Goal: Check status: Check status

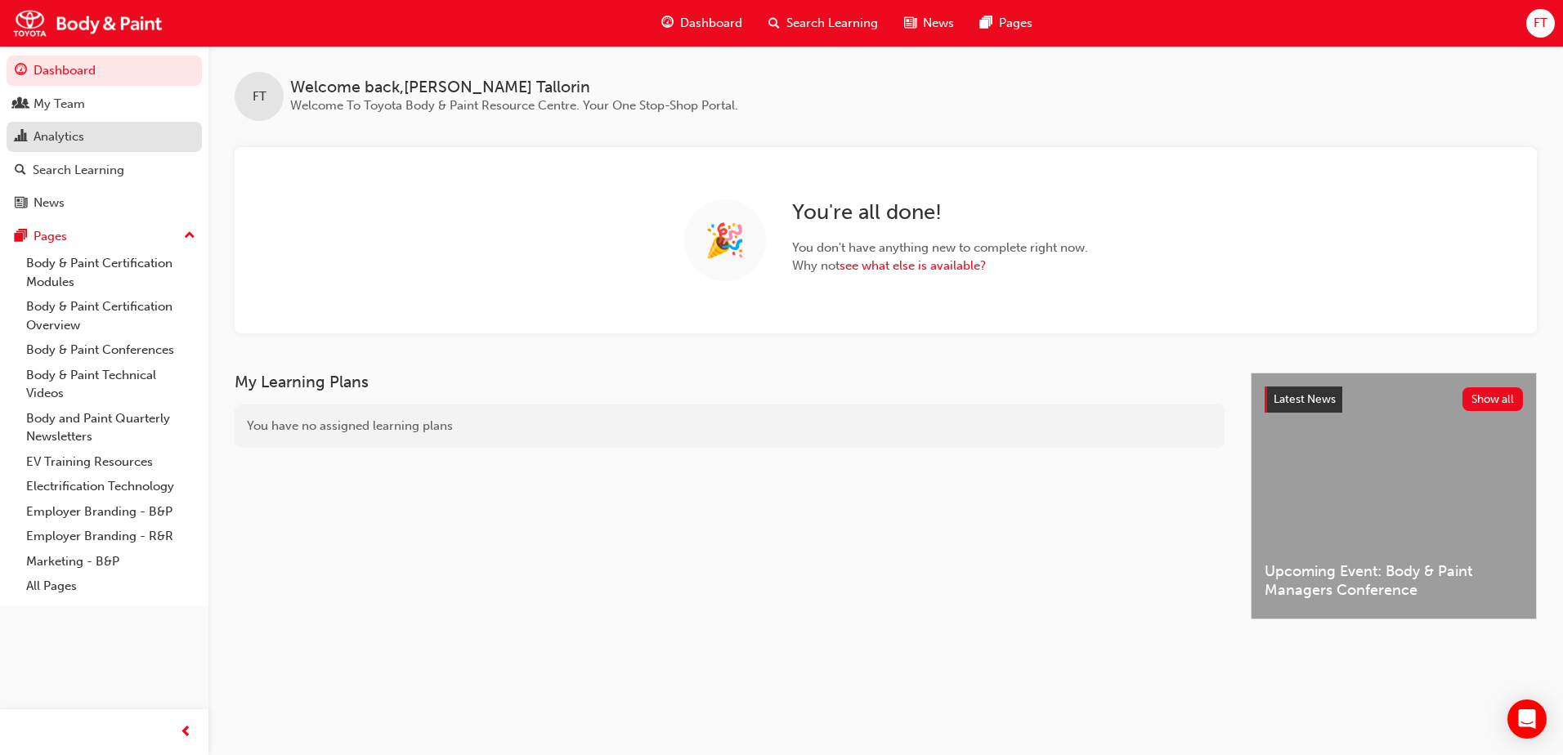
click at [68, 146] on div "Analytics" at bounding box center [104, 137] width 179 height 20
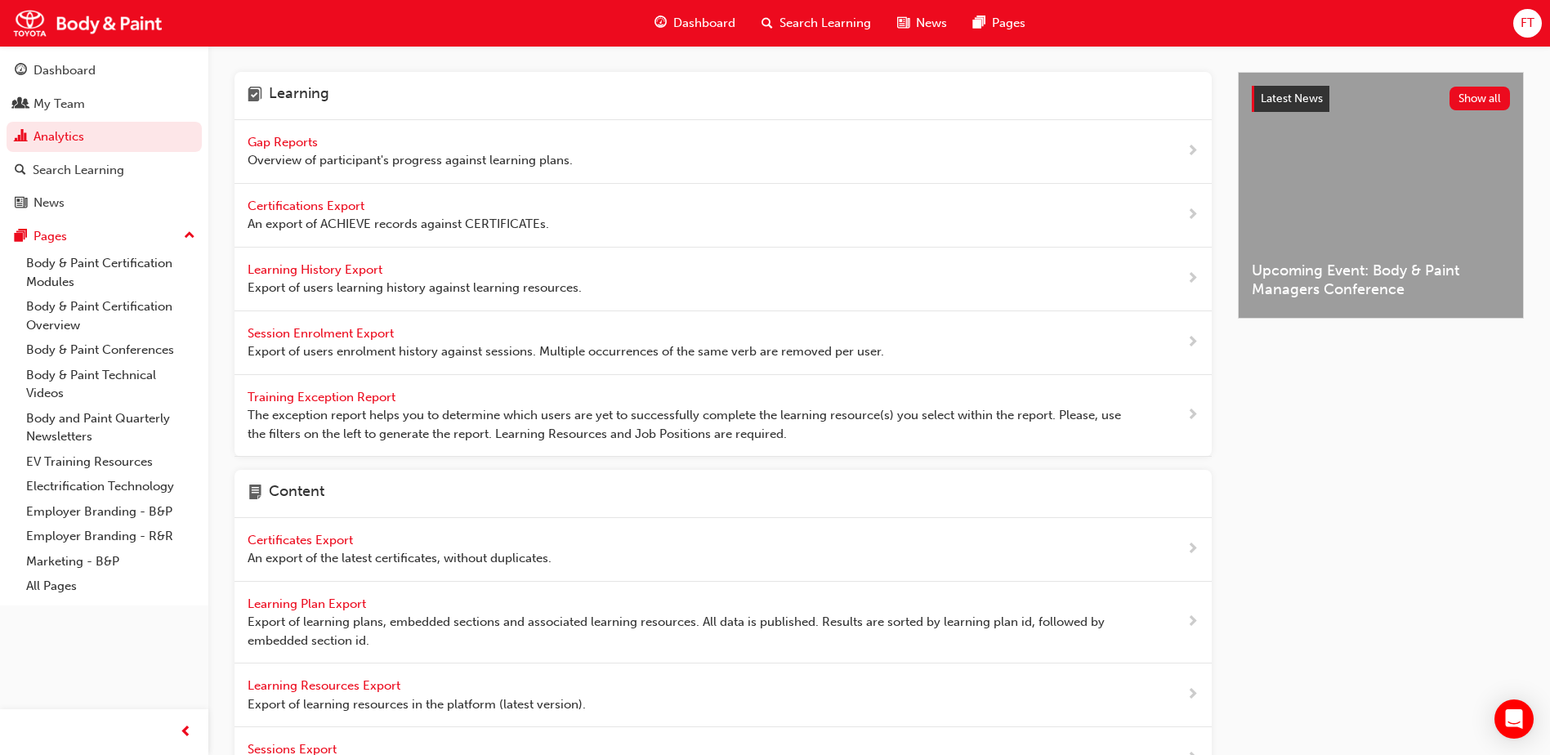
click at [309, 142] on span "Gap Reports" at bounding box center [285, 142] width 74 height 15
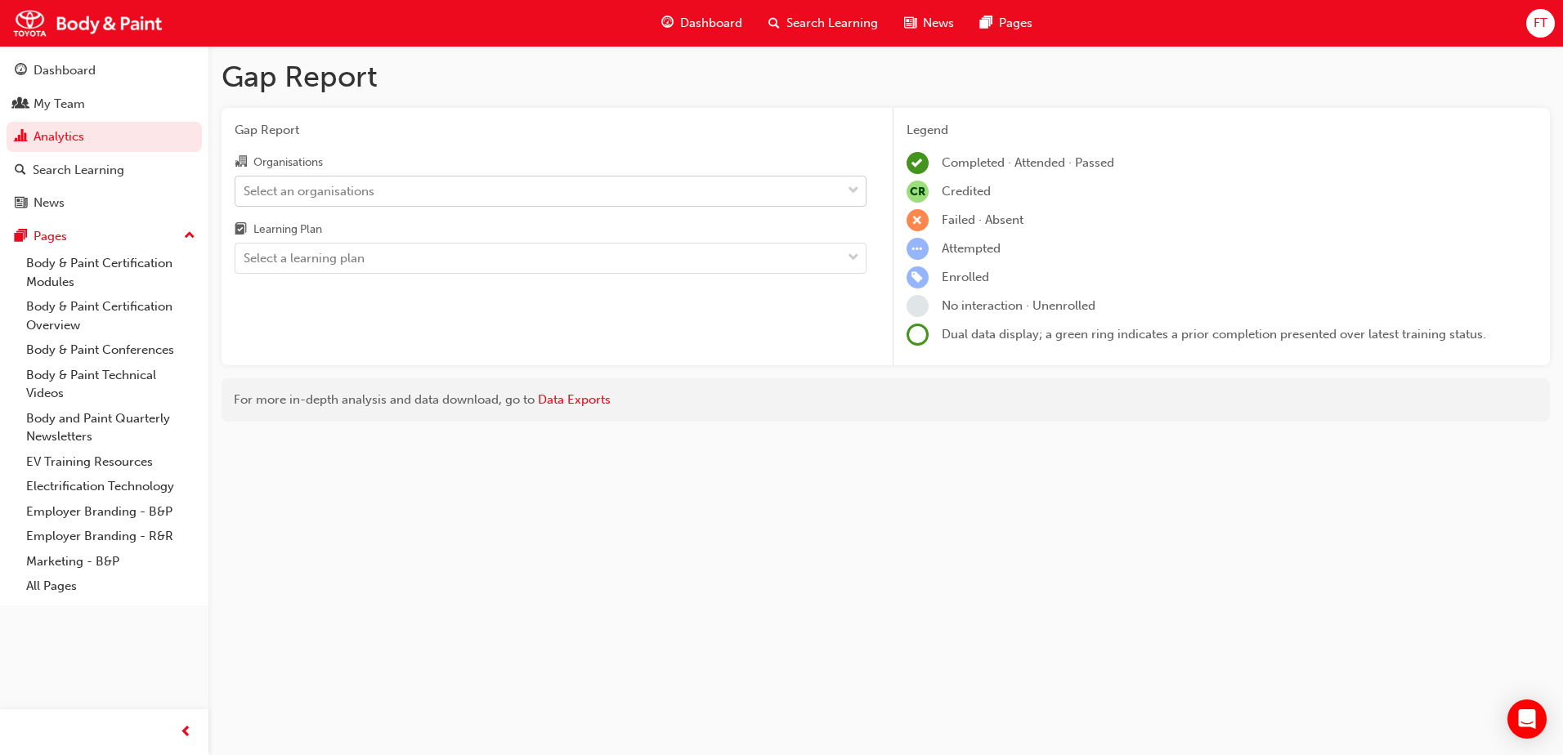
click at [421, 194] on div "Select an organisations" at bounding box center [538, 191] width 606 height 29
click at [245, 194] on input "Organisations Select an organisations" at bounding box center [245, 190] width 2 height 14
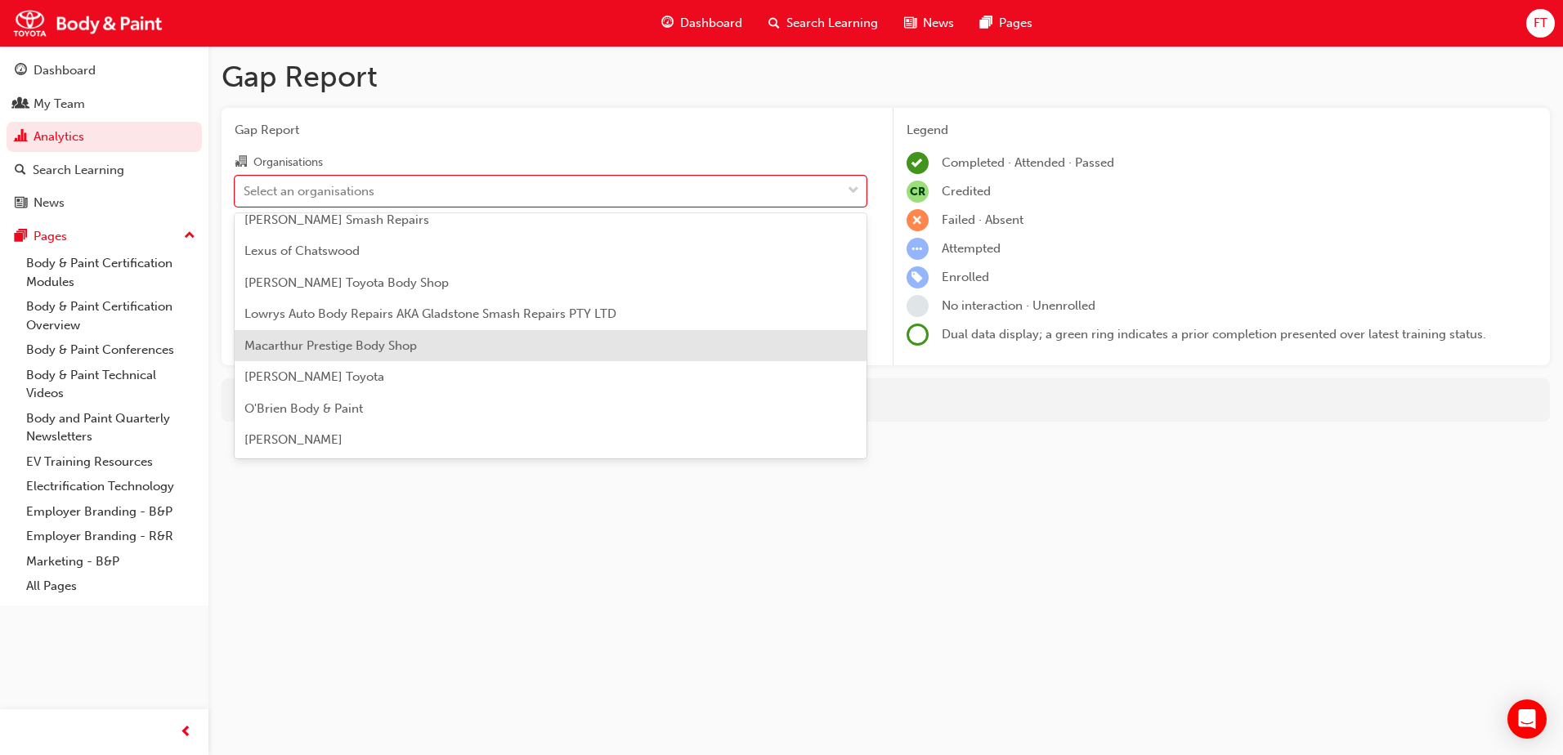
scroll to position [409, 0]
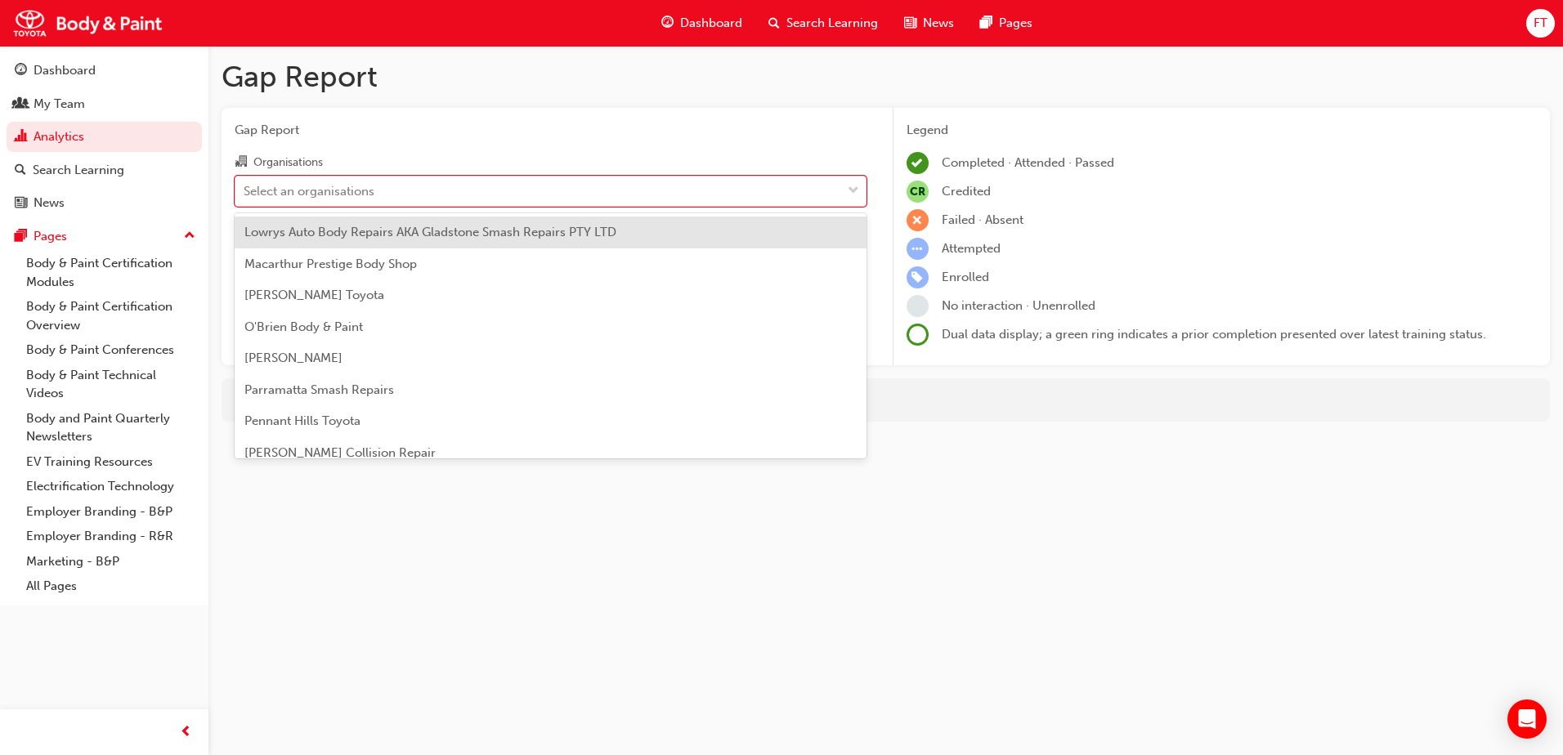
click at [493, 230] on span "Lowrys Auto Body Repairs AKA Gladstone Smash Repairs PTY LTD" at bounding box center [430, 232] width 372 height 15
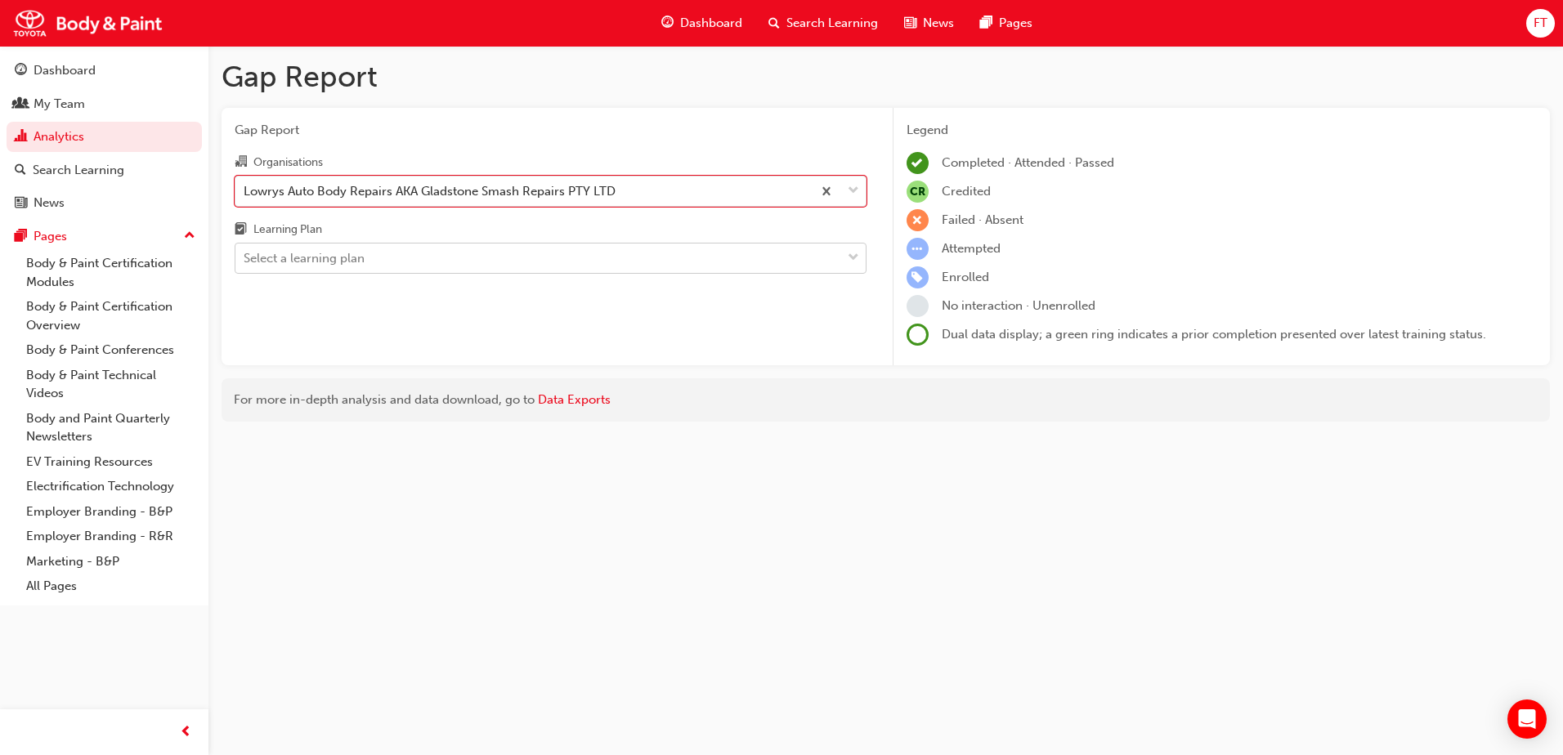
click at [540, 255] on div "Select a learning plan" at bounding box center [538, 258] width 606 height 29
click at [245, 255] on input "Learning Plan Select a learning plan" at bounding box center [245, 258] width 2 height 14
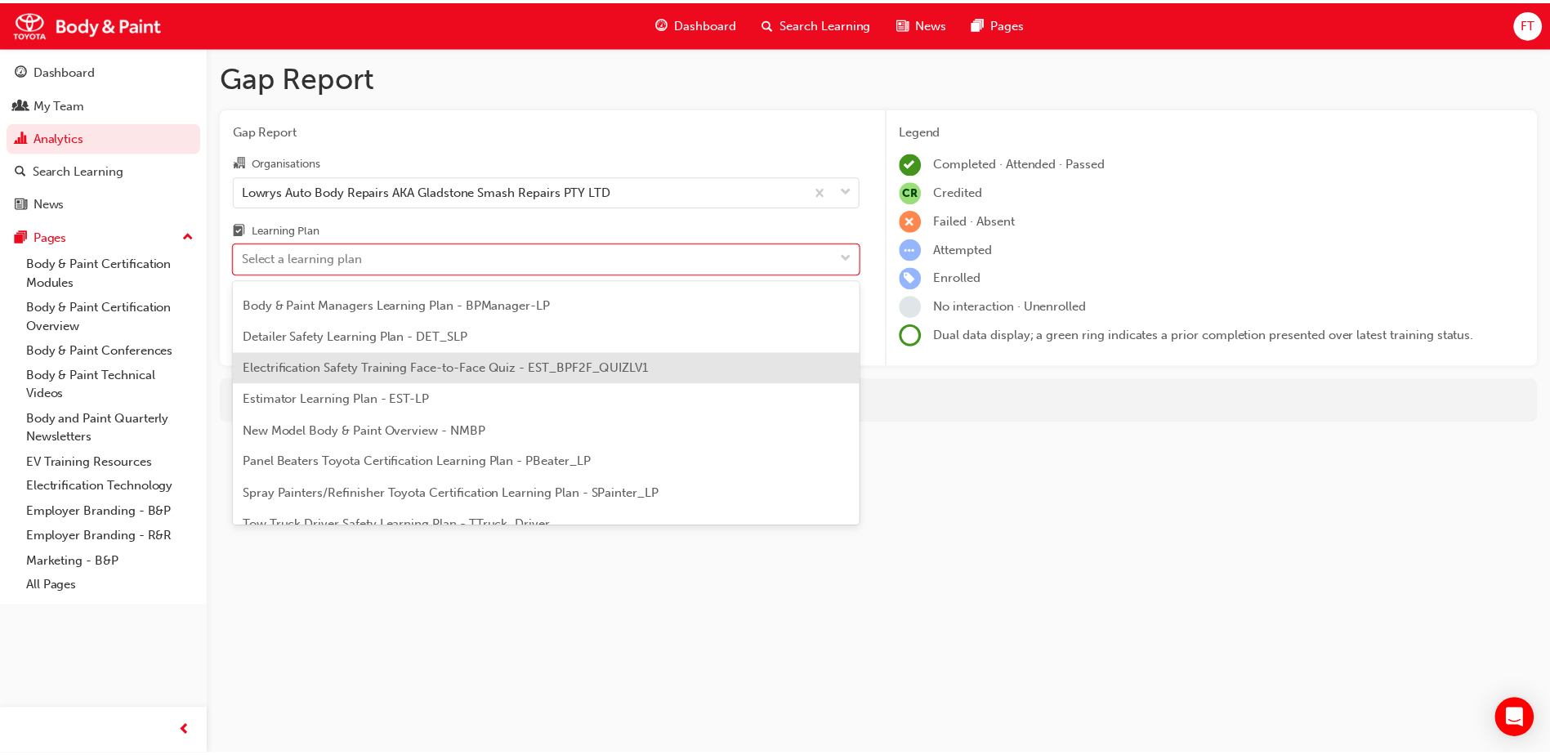
scroll to position [139, 0]
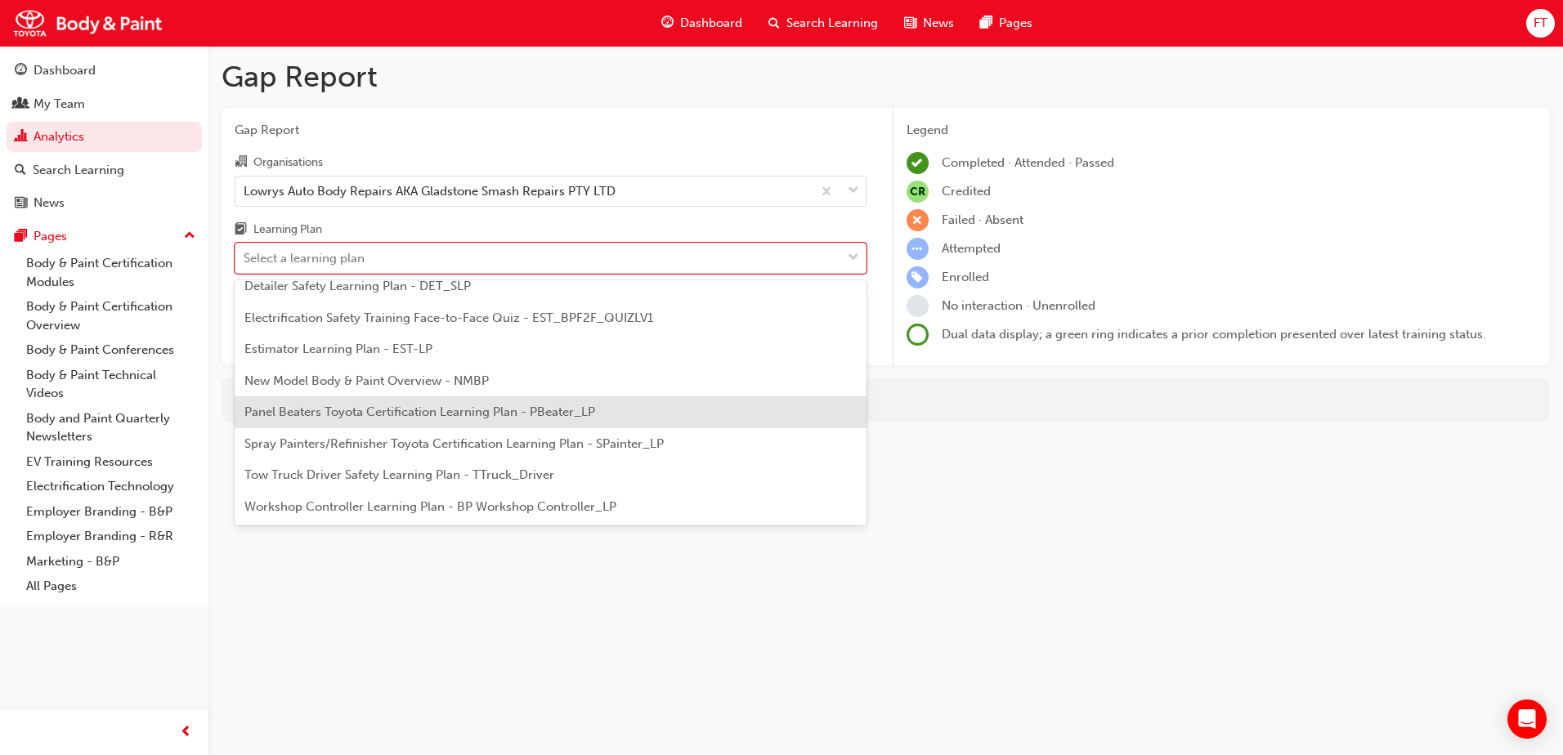
click at [373, 413] on span "Panel Beaters Toyota Certification Learning Plan - PBeater_LP" at bounding box center [419, 412] width 351 height 15
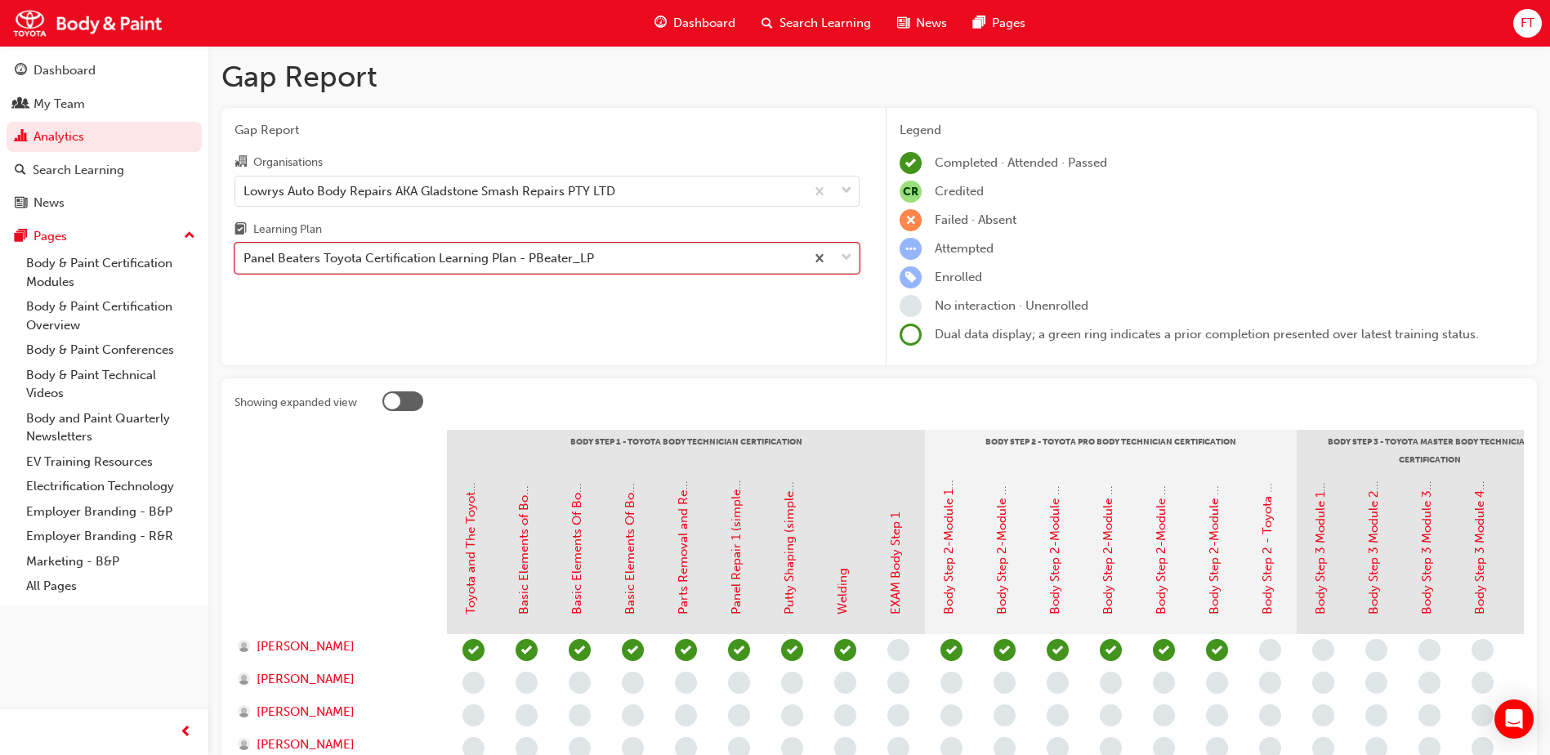
click at [845, 260] on span "down-icon" at bounding box center [846, 258] width 11 height 21
click at [245, 260] on input "Learning Plan option Panel Beaters Toyota Certification Learning Plan - PBeater…" at bounding box center [245, 258] width 2 height 14
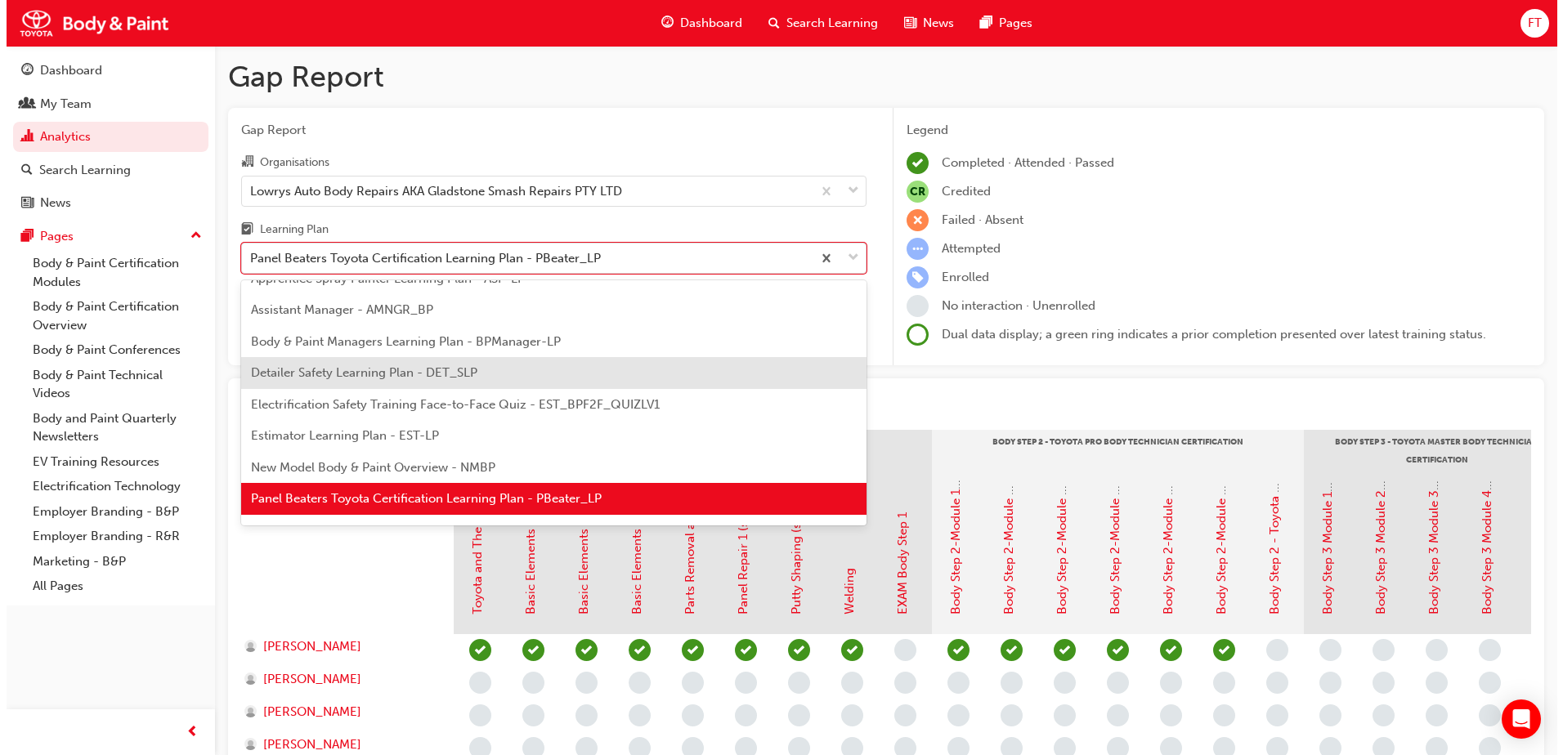
scroll to position [134, 0]
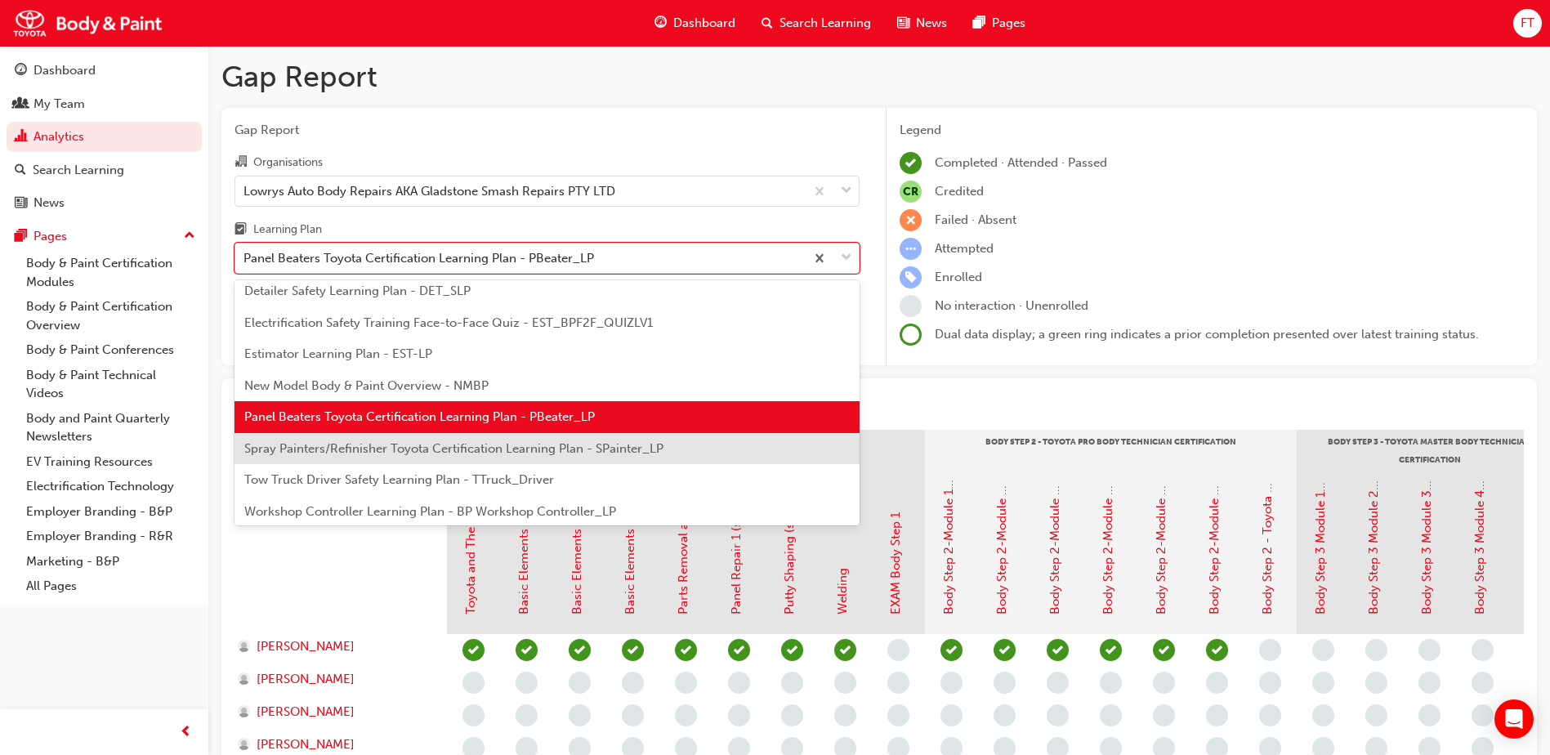
click at [378, 443] on span "Spray Painters/Refinisher Toyota Certification Learning Plan - SPainter_LP" at bounding box center [453, 448] width 419 height 15
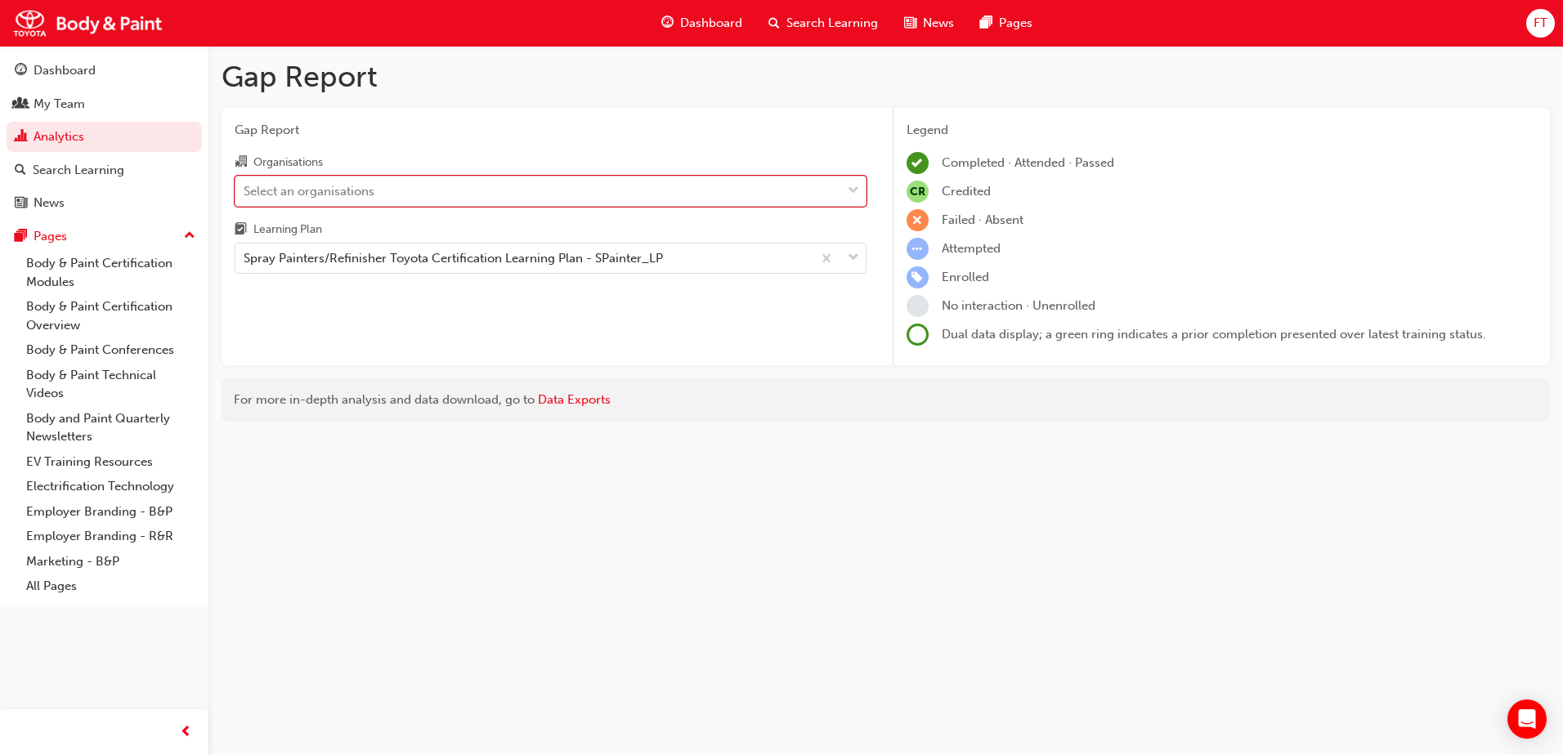
click at [478, 190] on div "Select an organisations" at bounding box center [538, 191] width 606 height 29
click at [245, 190] on input "Organisations option Lowrys Auto Body Repairs AKA Gladstone Smash Repairs PTY L…" at bounding box center [245, 190] width 2 height 14
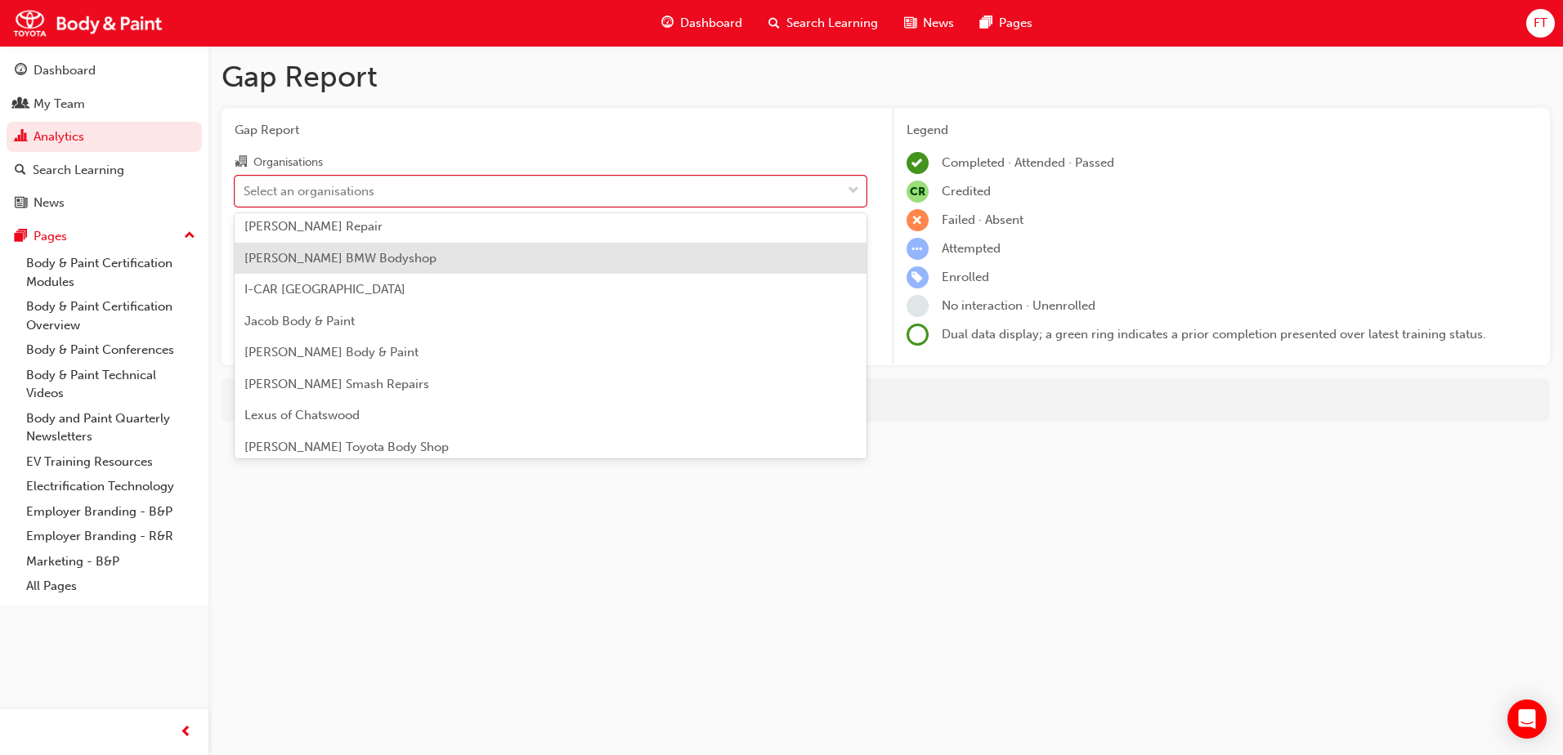
scroll to position [163, 0]
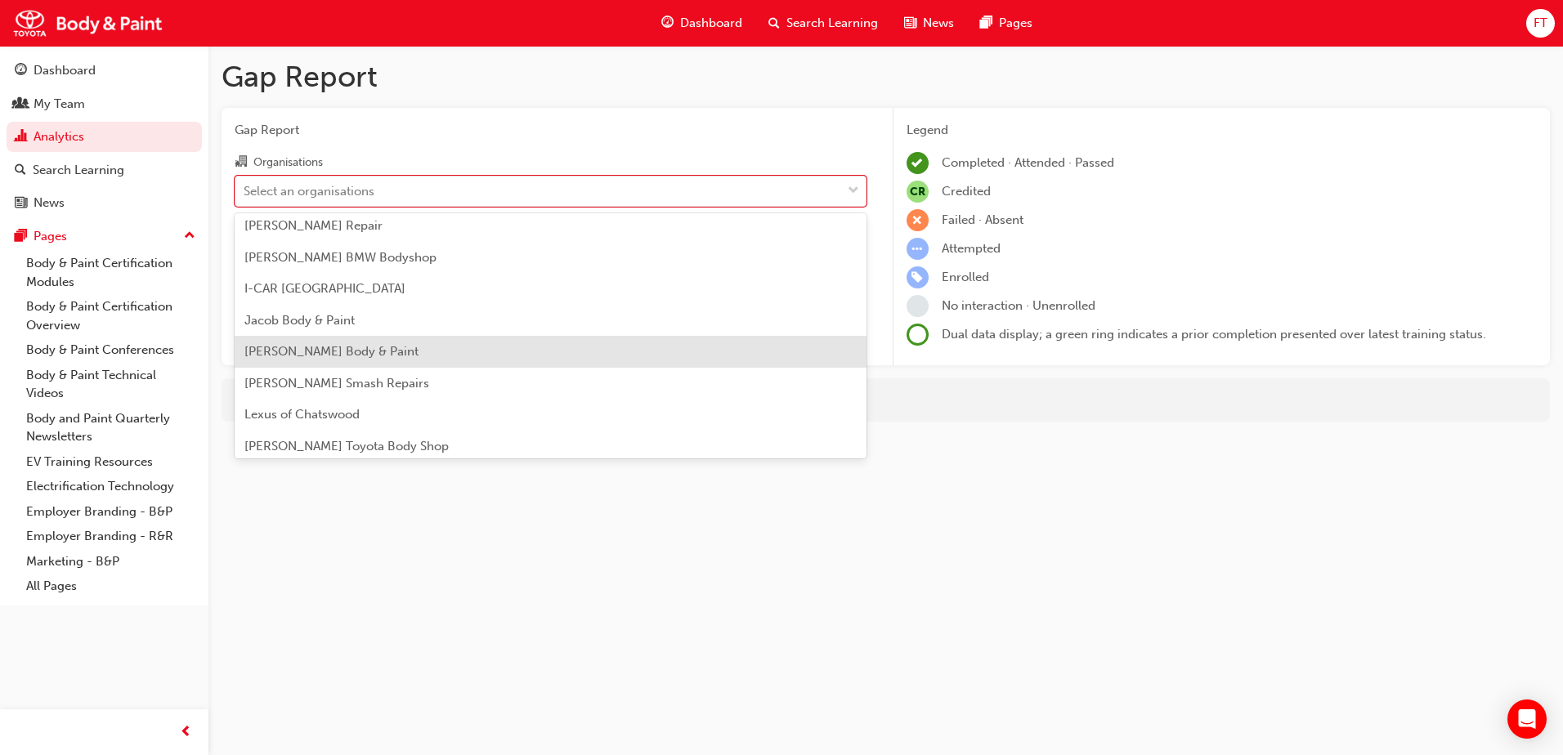
click at [329, 353] on span "[PERSON_NAME] Body & Paint" at bounding box center [331, 351] width 174 height 15
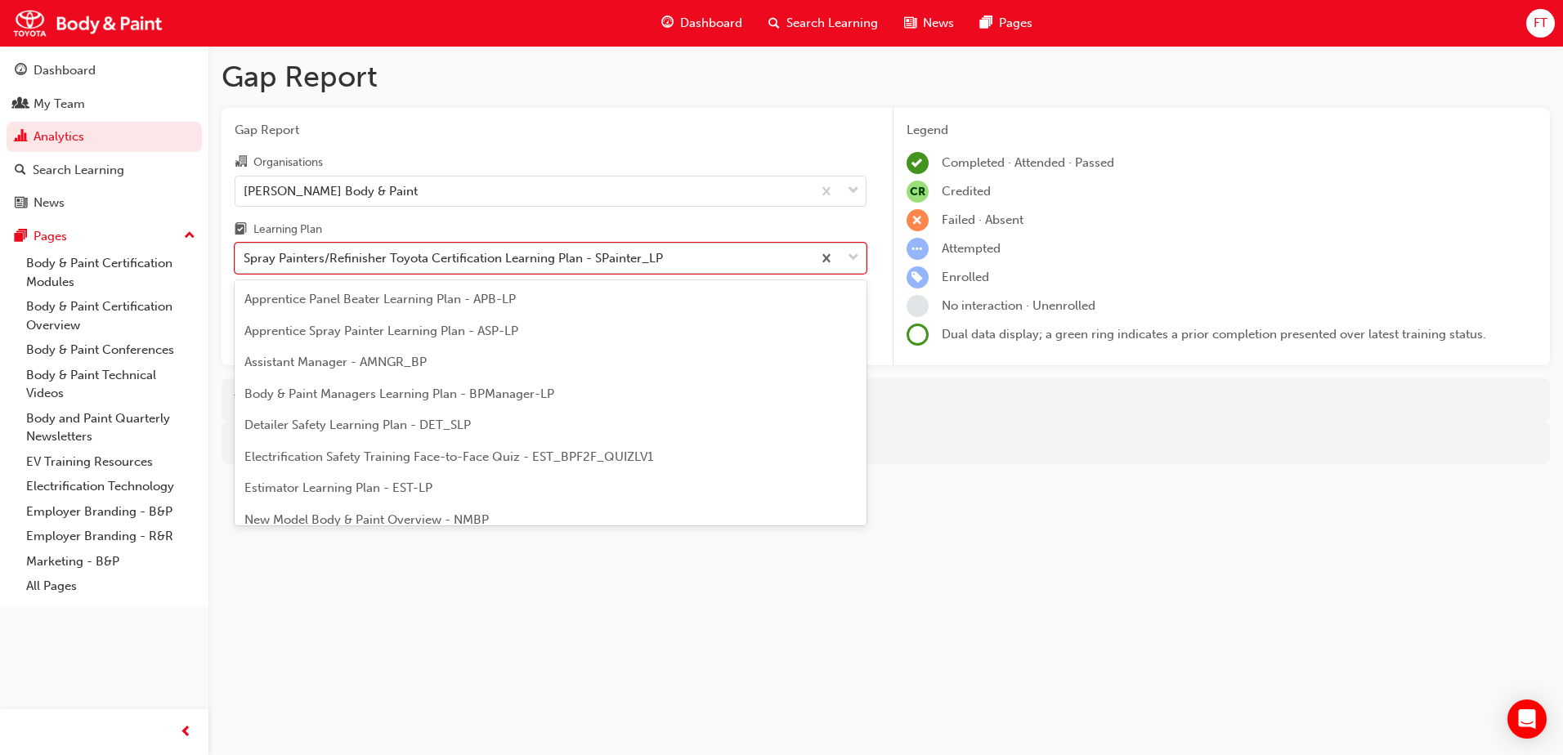
click at [846, 262] on div at bounding box center [839, 258] width 54 height 29
click at [245, 262] on input "Learning Plan option Spray Painters/Refinisher Toyota Certification Learning Pl…" at bounding box center [245, 258] width 2 height 14
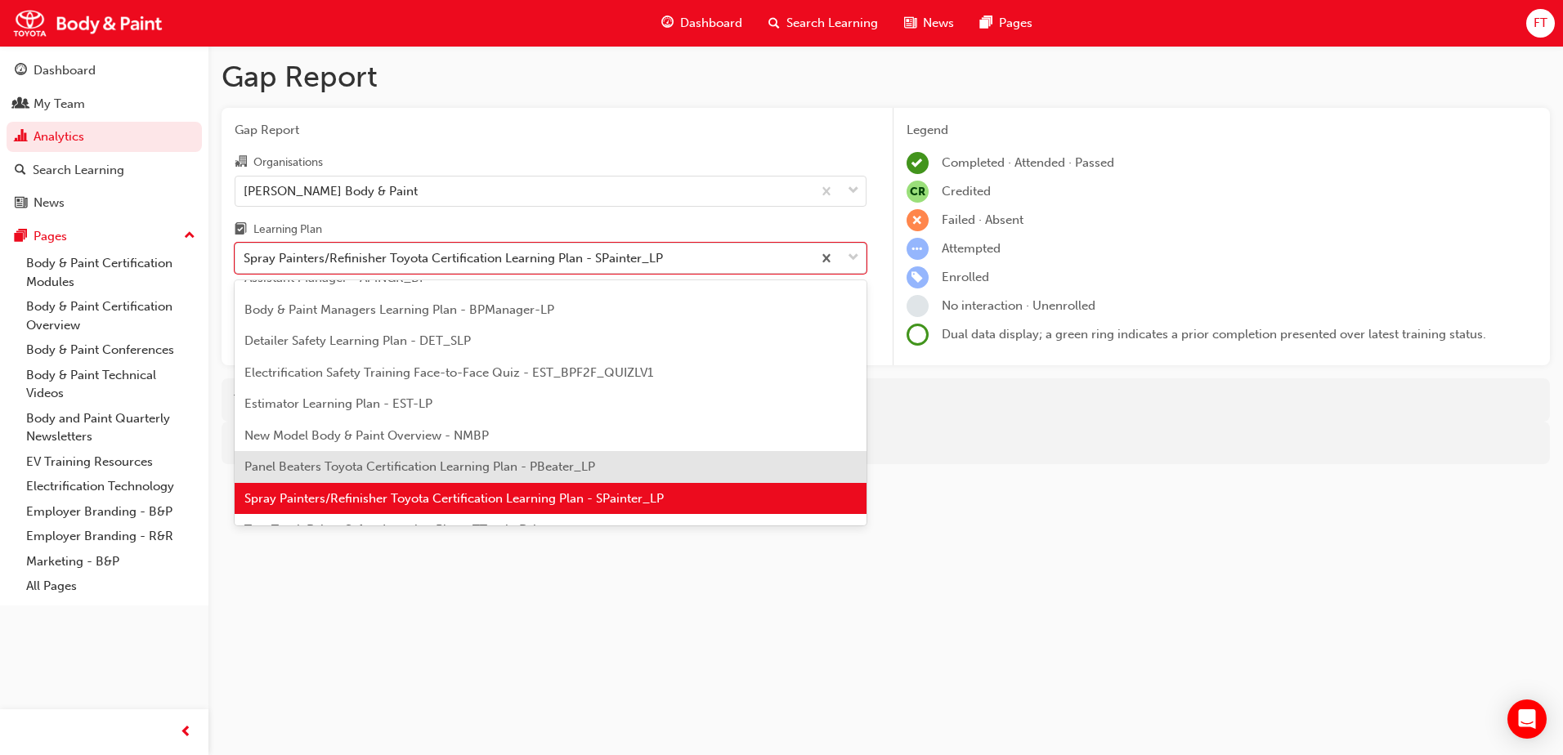
click at [338, 464] on span "Panel Beaters Toyota Certification Learning Plan - PBeater_LP" at bounding box center [419, 466] width 351 height 15
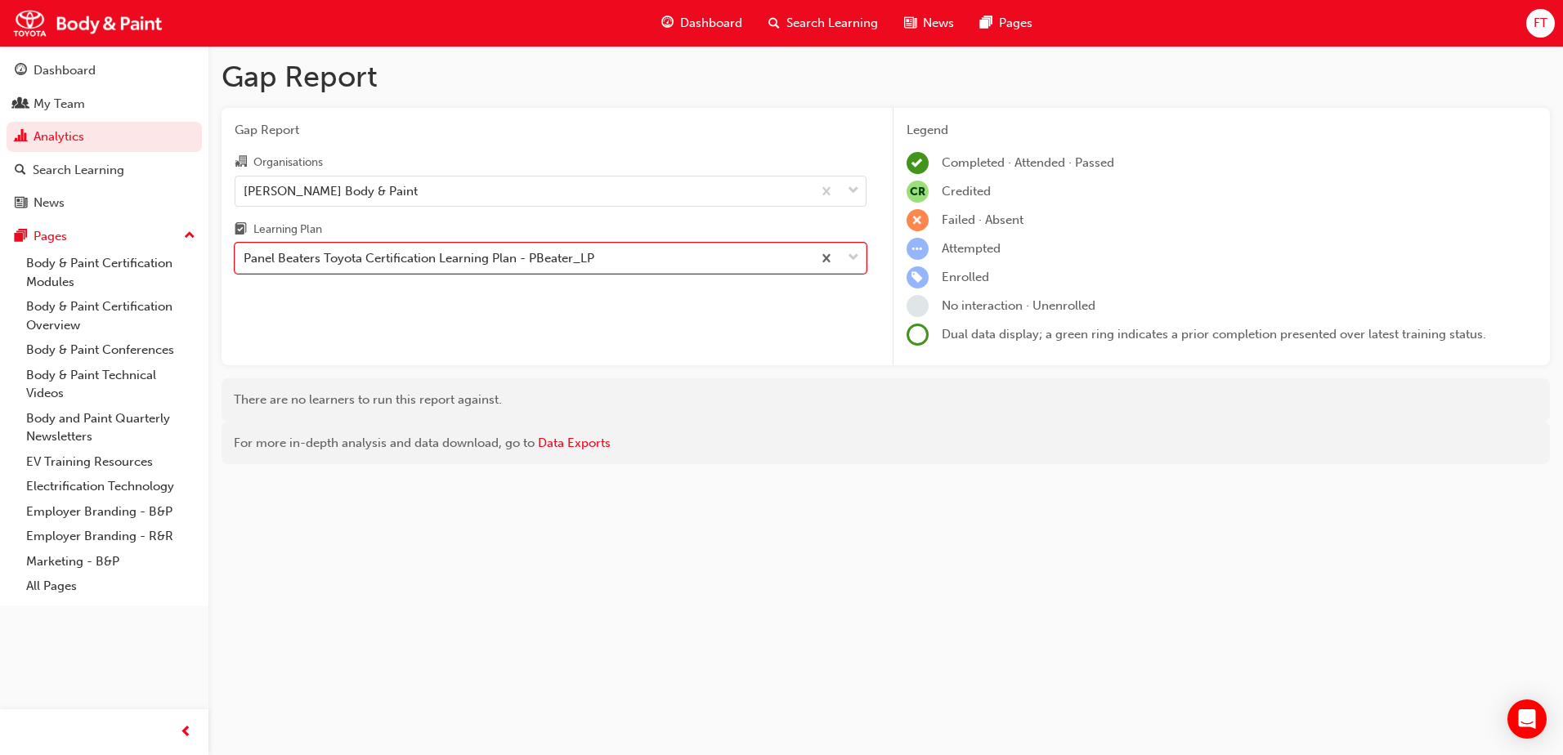
click at [847, 267] on span "down-icon" at bounding box center [852, 258] width 11 height 21
click at [245, 265] on input "Learning Plan option Panel Beaters Toyota Certification Learning Plan - PBeater…" at bounding box center [245, 258] width 2 height 14
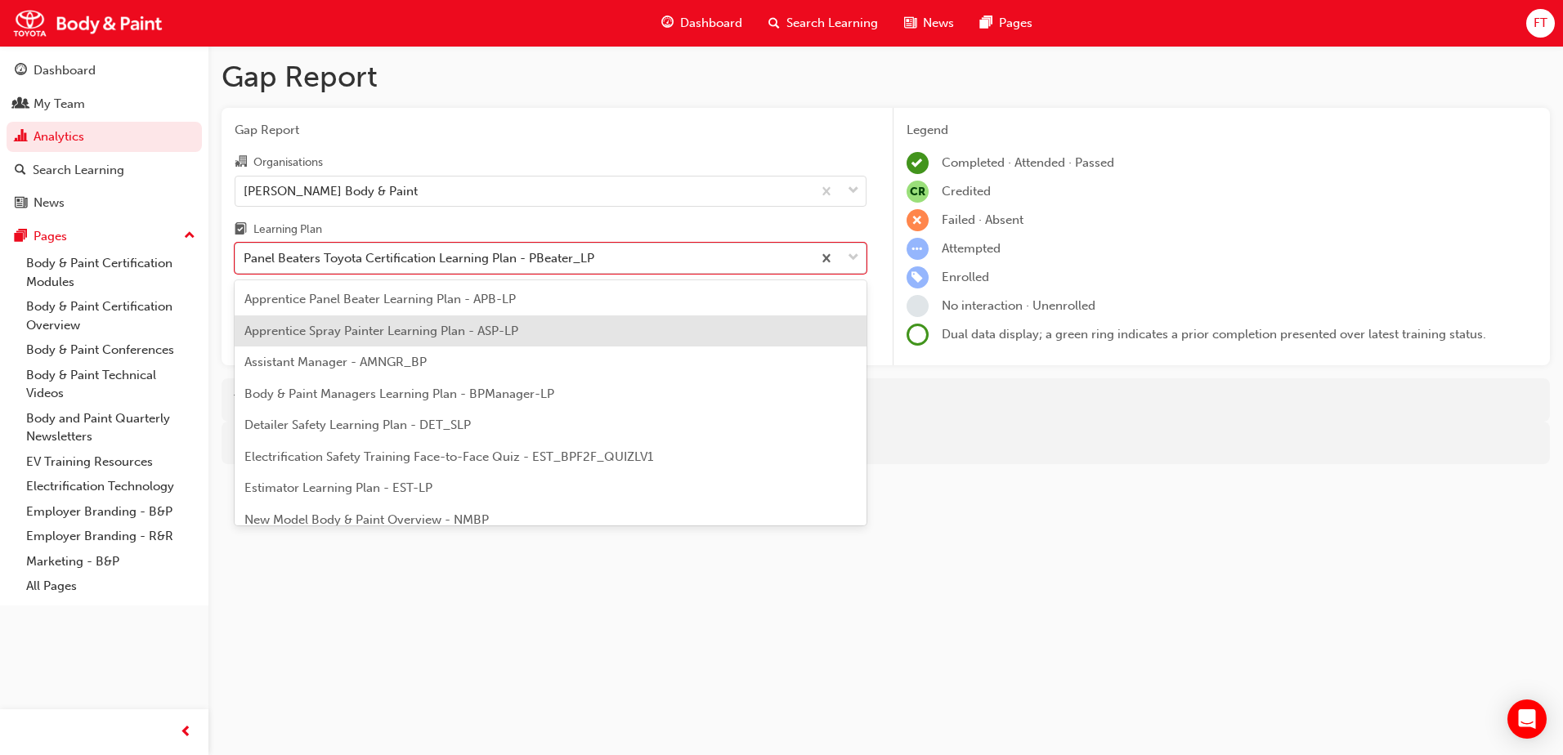
scroll to position [52, 0]
